Goal: Use online tool/utility: Utilize a website feature to perform a specific function

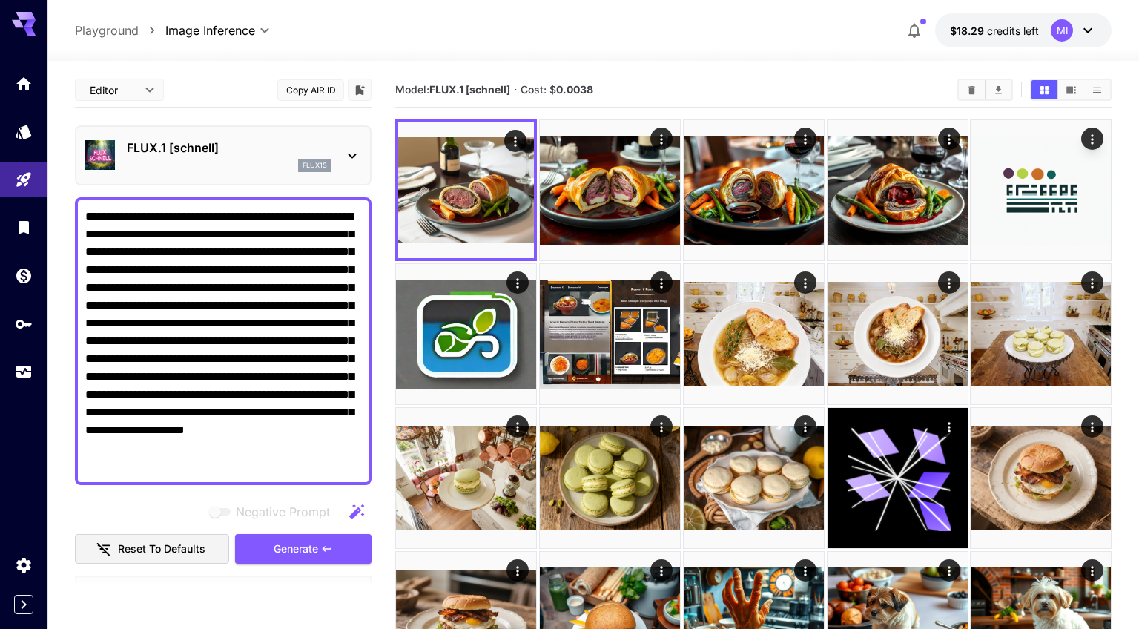
click at [251, 148] on p "FLUX.1 [schnell]" at bounding box center [229, 148] width 205 height 18
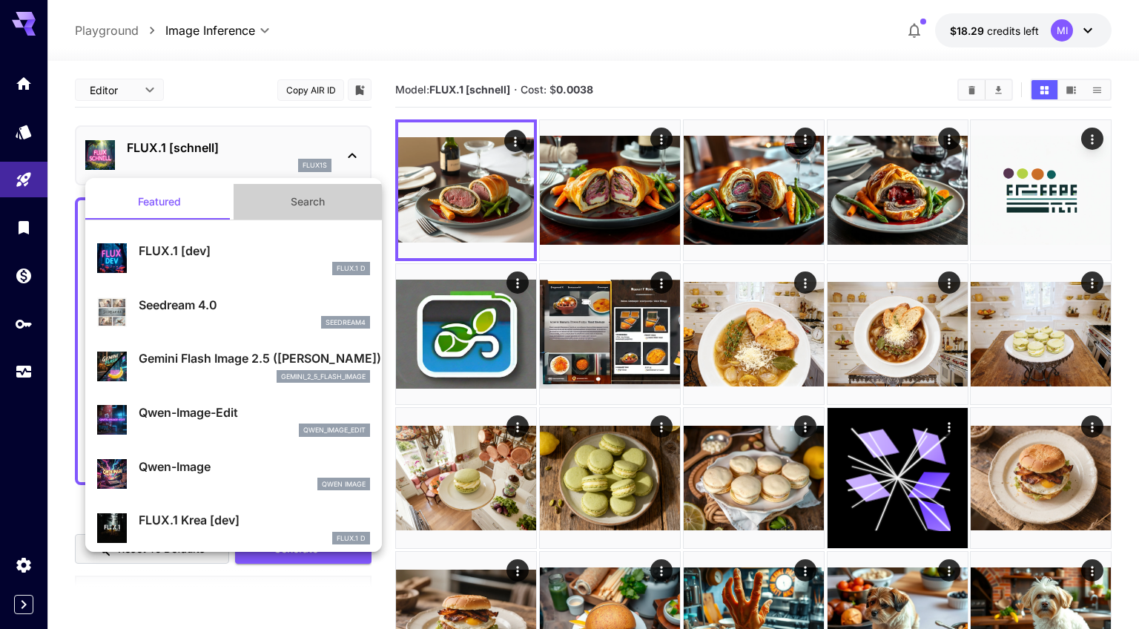
click at [300, 201] on button "Search" at bounding box center [307, 202] width 148 height 36
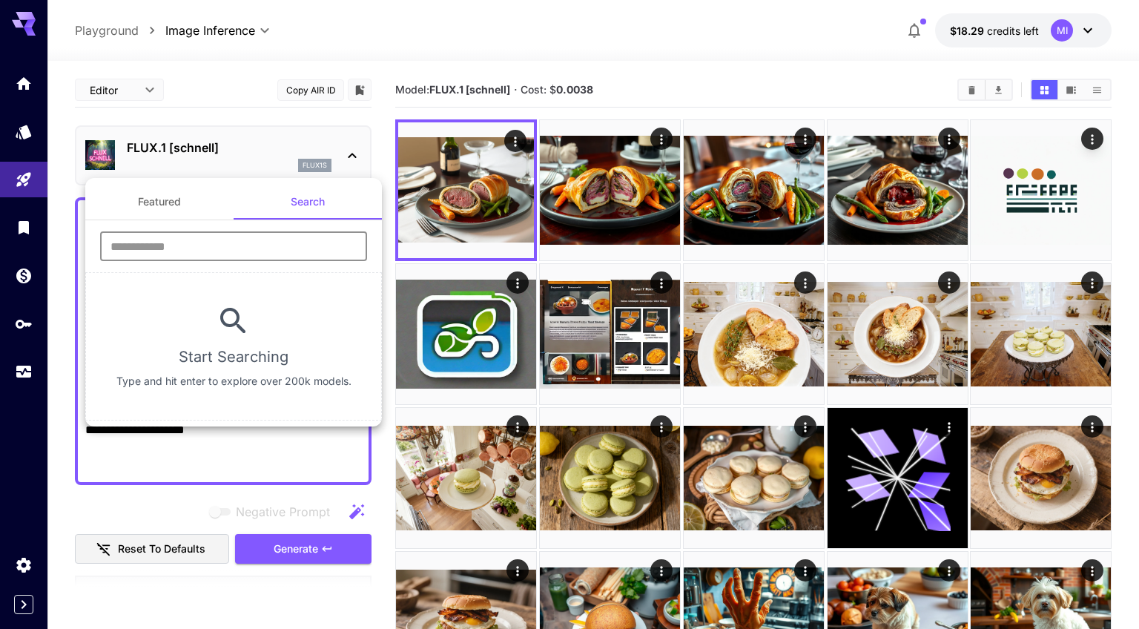
click at [245, 251] on input "text" at bounding box center [233, 246] width 267 height 30
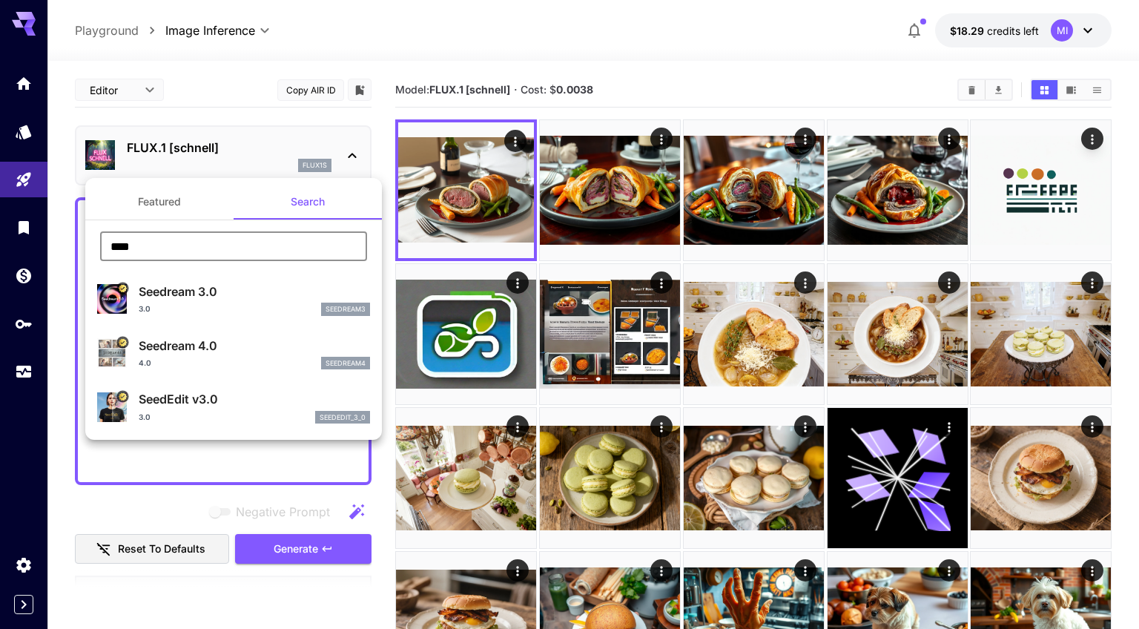
type input "****"
click at [245, 352] on p "Seedream 4.0" at bounding box center [254, 346] width 231 height 18
type input "**********"
type input "****"
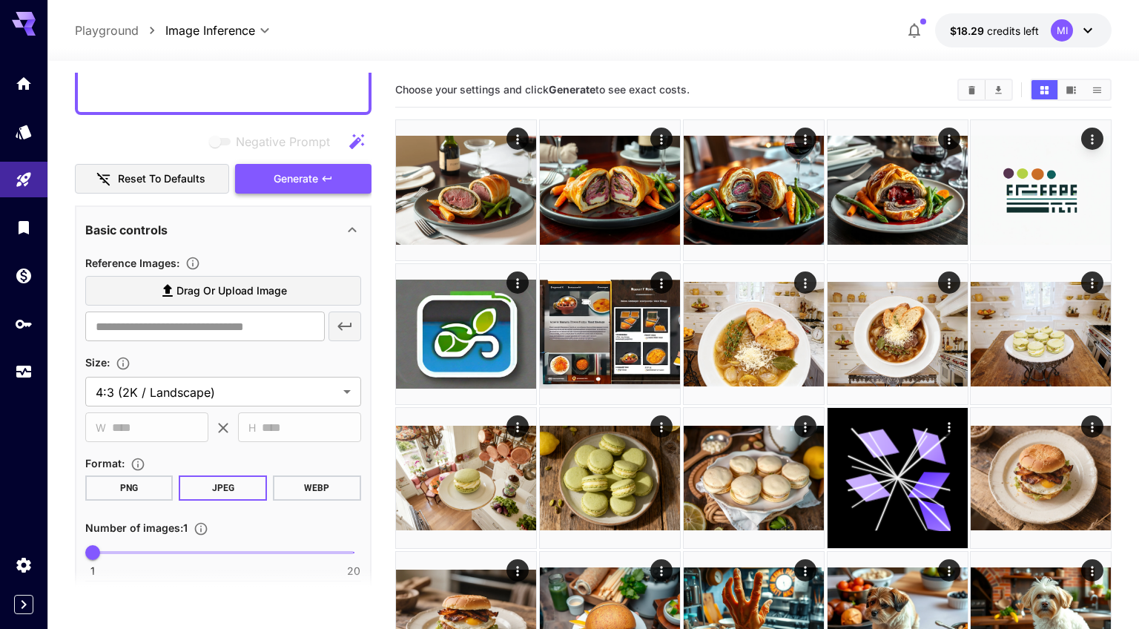
scroll to position [373, 0]
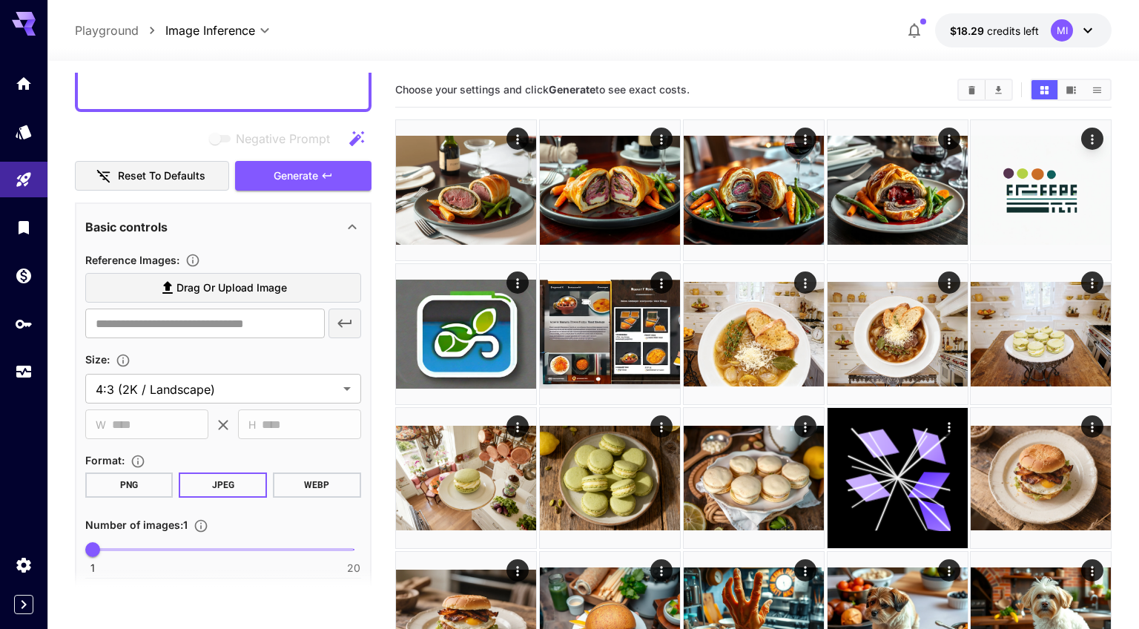
click at [311, 491] on button "WEBP" at bounding box center [317, 484] width 88 height 25
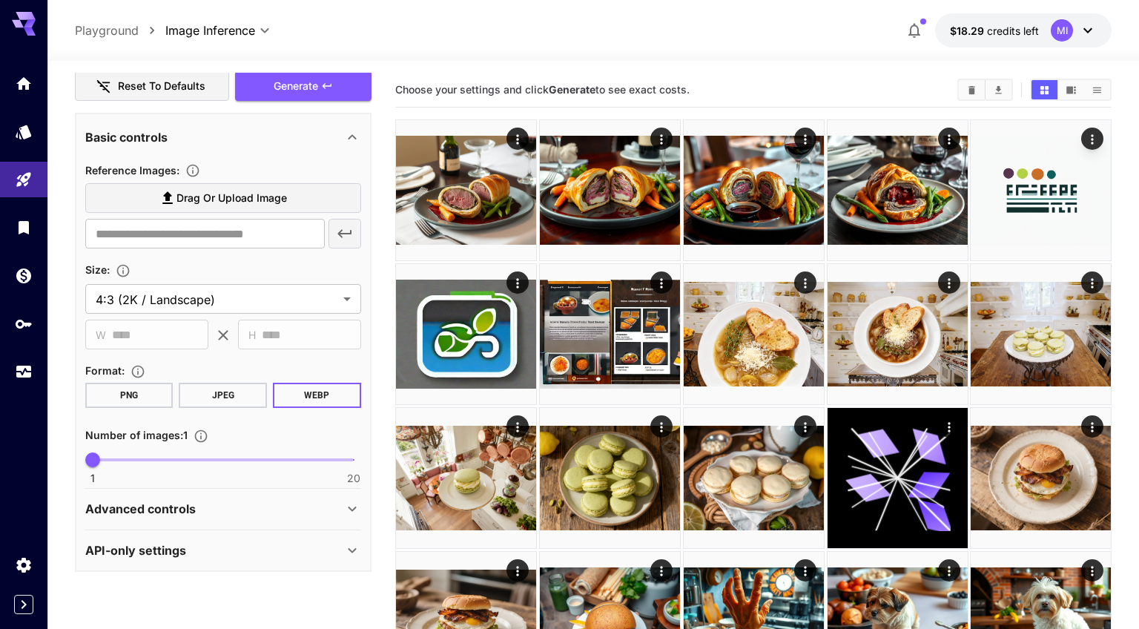
scroll to position [463, 0]
click at [308, 511] on div "Advanced controls" at bounding box center [214, 508] width 258 height 18
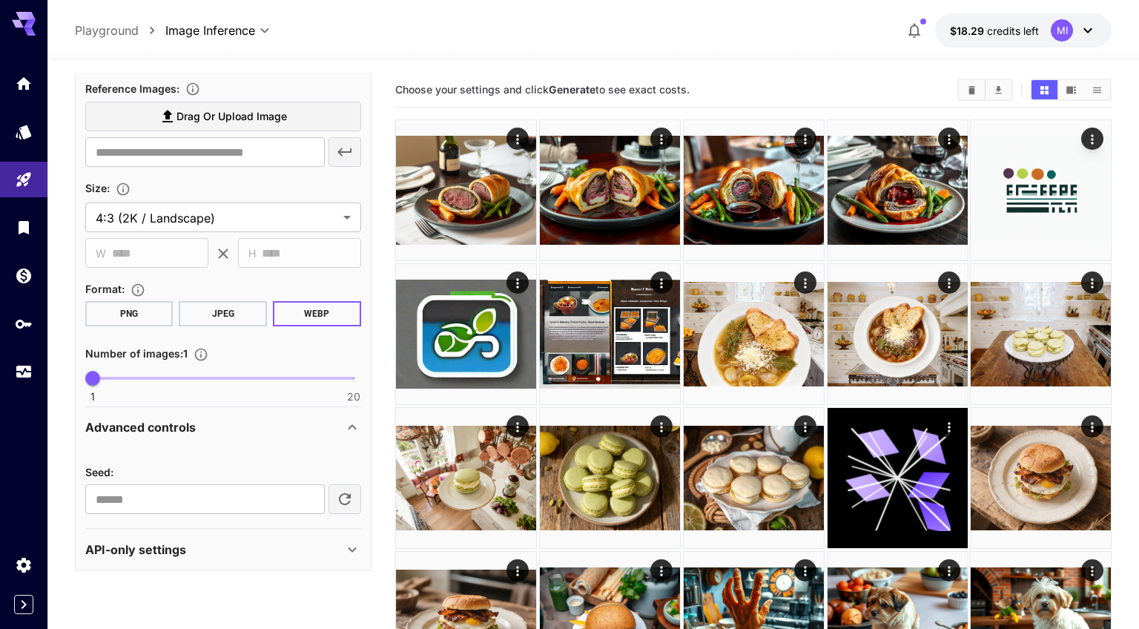
click at [325, 427] on div "Advanced controls" at bounding box center [214, 427] width 258 height 18
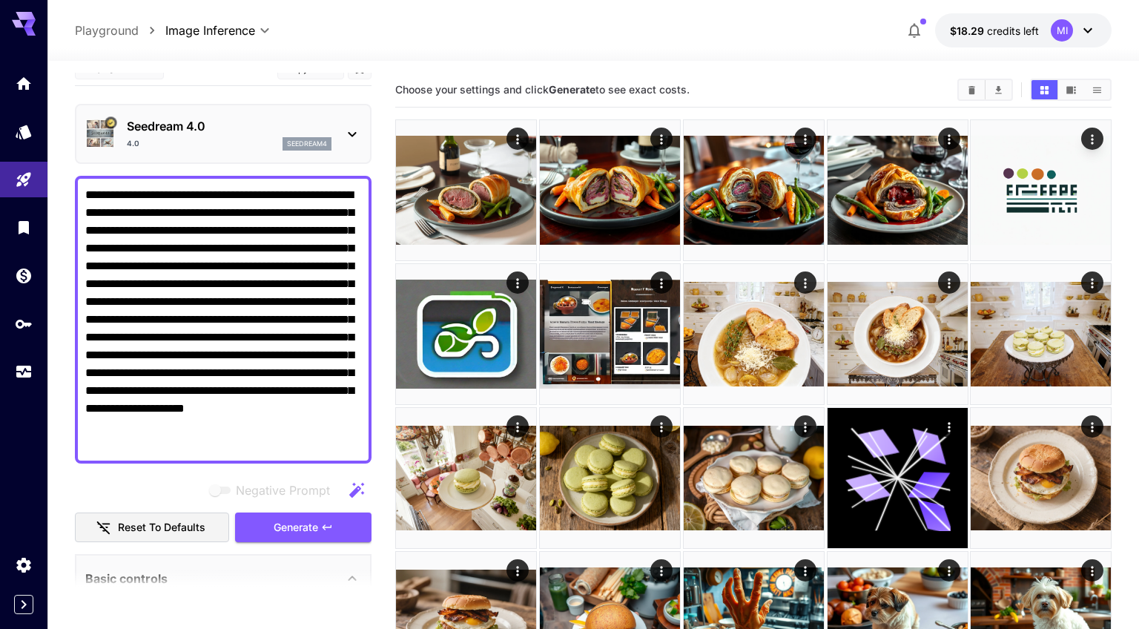
scroll to position [17, 0]
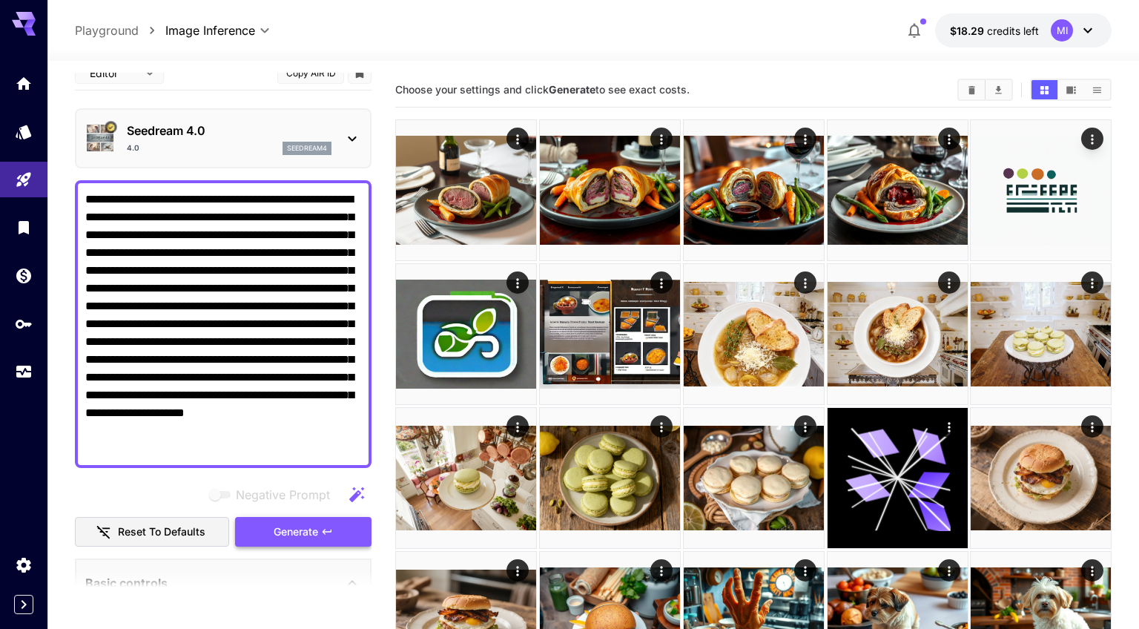
click at [286, 528] on span "Generate" at bounding box center [296, 532] width 44 height 19
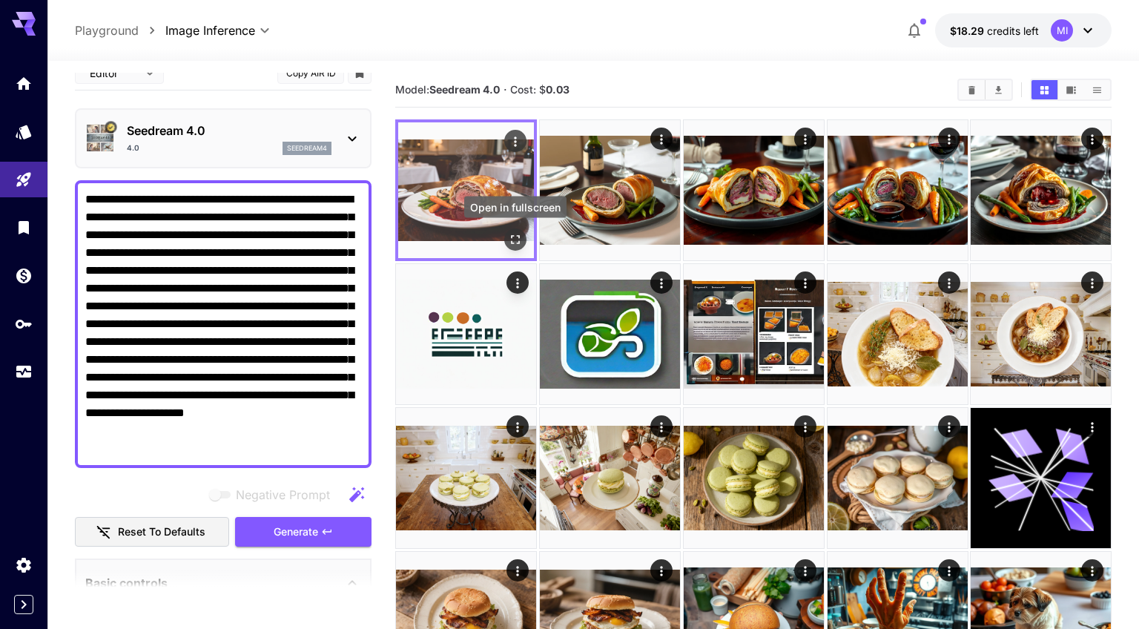
click at [513, 242] on icon "Open in fullscreen" at bounding box center [515, 239] width 9 height 9
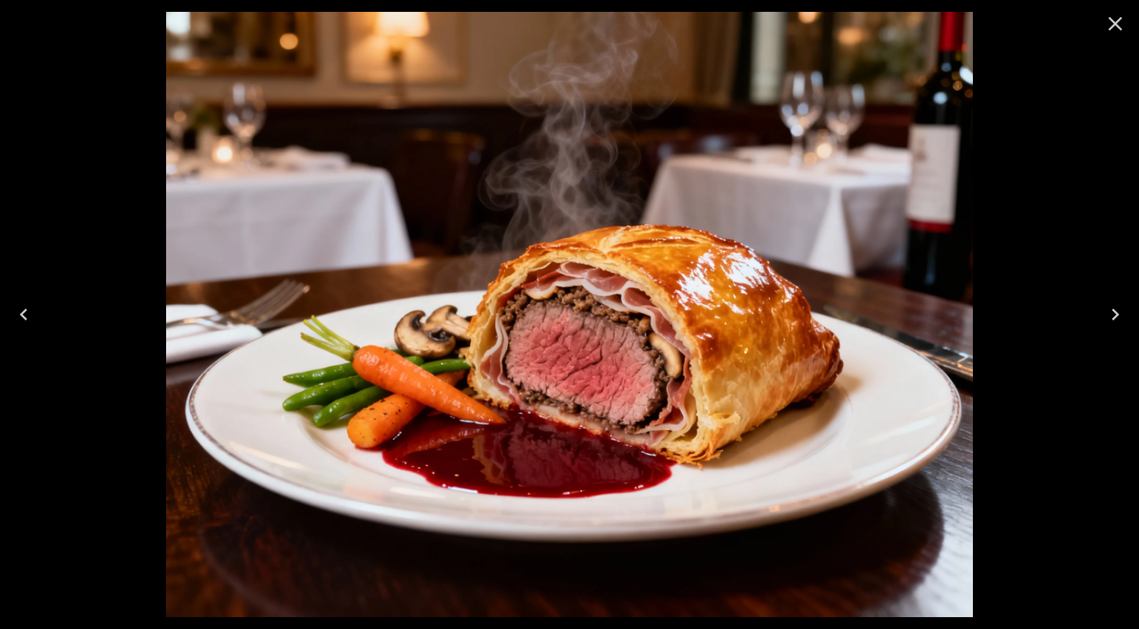
click at [1119, 24] on icon "Close" at bounding box center [1115, 24] width 24 height 24
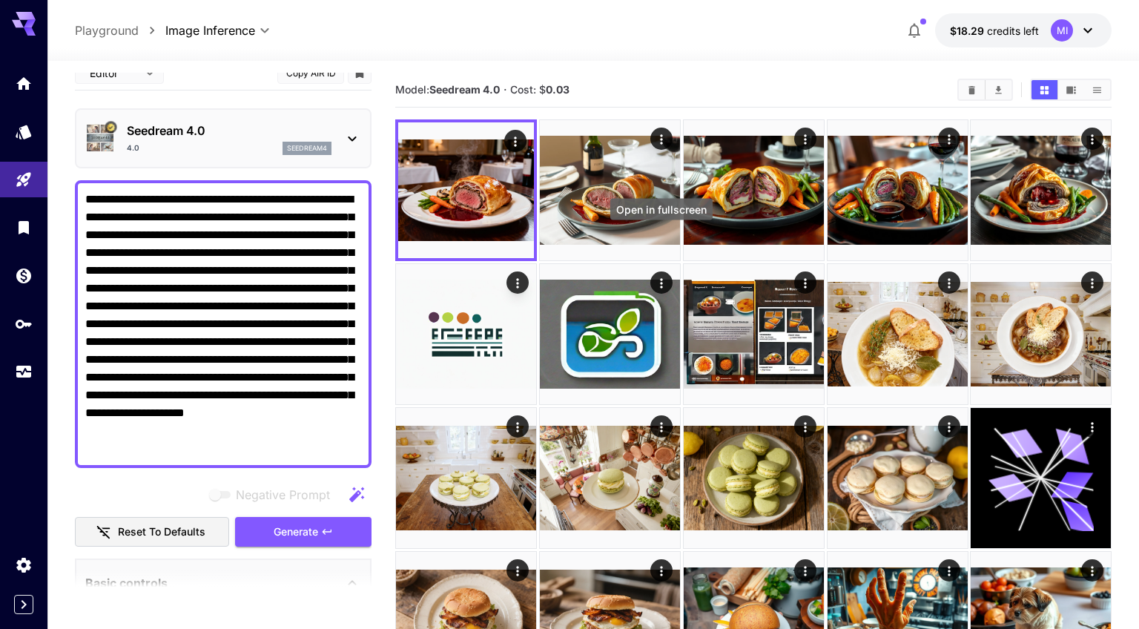
click at [630, 199] on div "Open in fullscreen" at bounding box center [661, 209] width 102 height 21
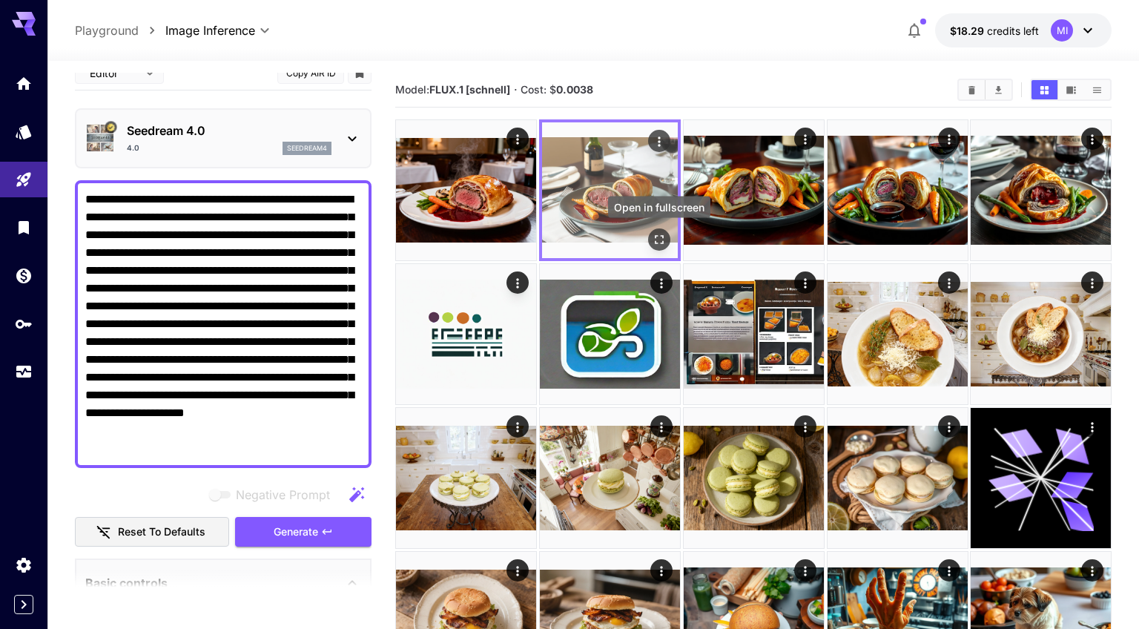
click at [659, 236] on icon "Open in fullscreen" at bounding box center [658, 239] width 15 height 15
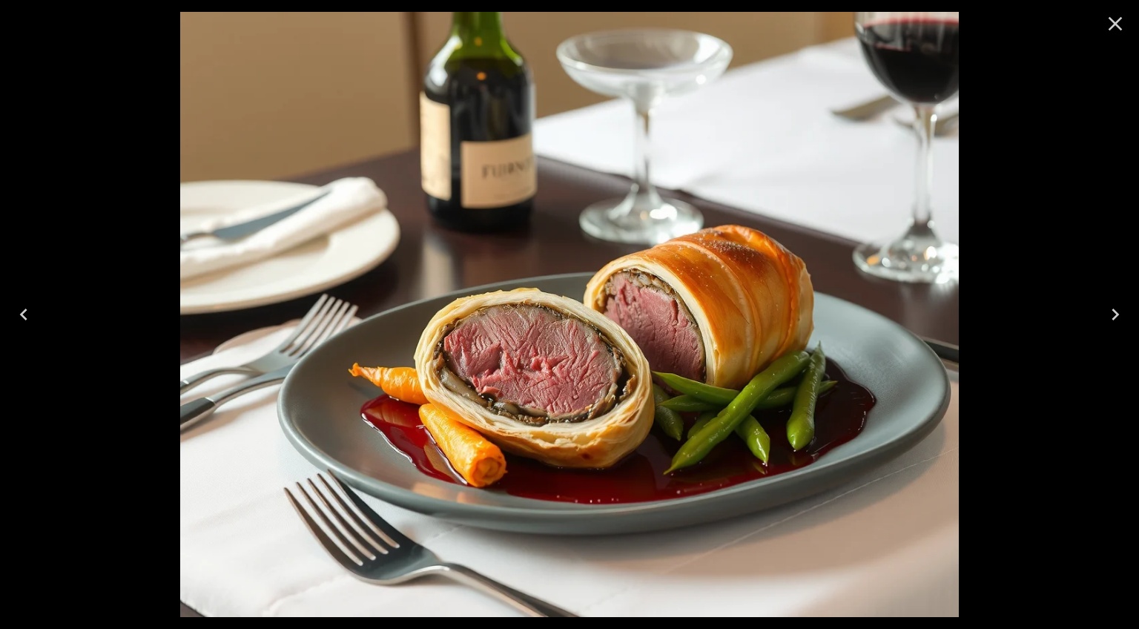
click at [1110, 21] on icon "Close" at bounding box center [1115, 24] width 24 height 24
